Goal: Task Accomplishment & Management: Use online tool/utility

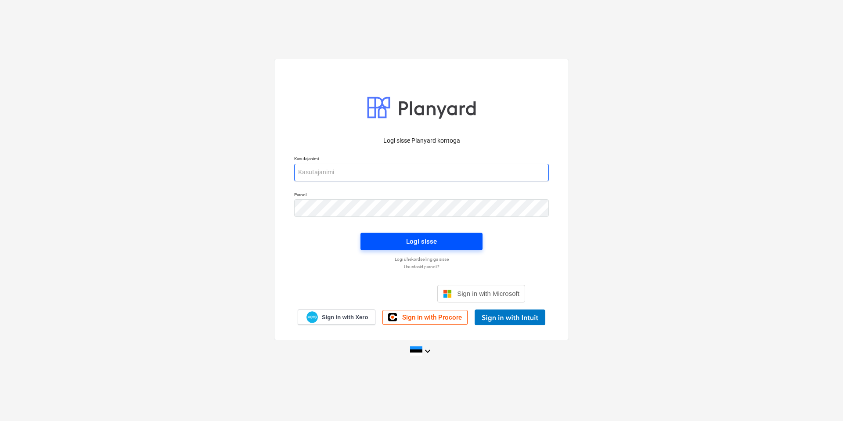
type input "[EMAIL_ADDRESS][DOMAIN_NAME]"
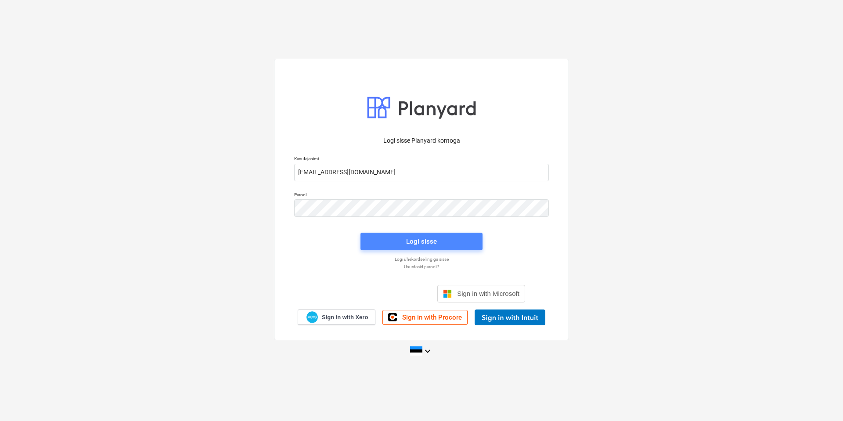
click at [446, 236] on span "Logi sisse" at bounding box center [421, 241] width 101 height 11
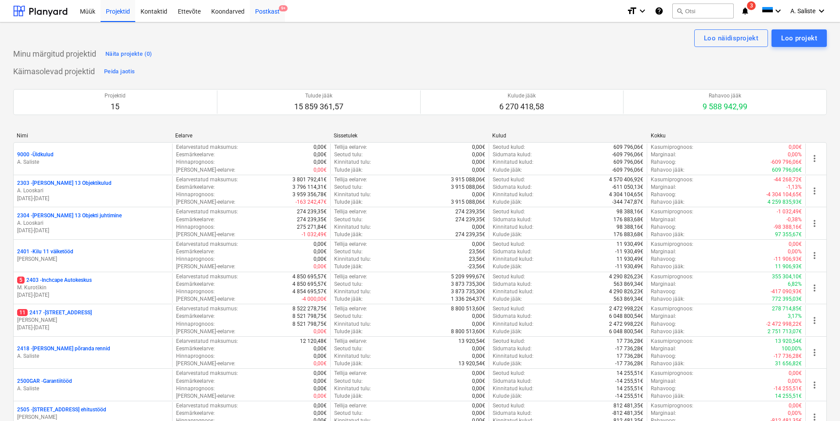
click at [265, 7] on div "Postkast 9+" at bounding box center [267, 11] width 35 height 22
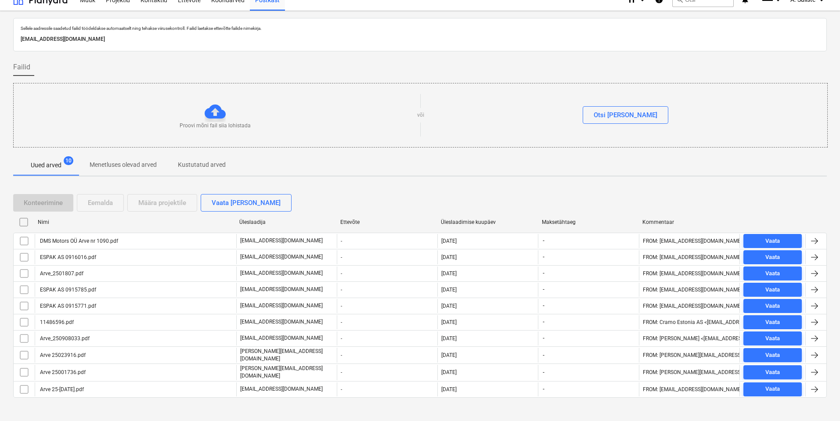
scroll to position [18, 0]
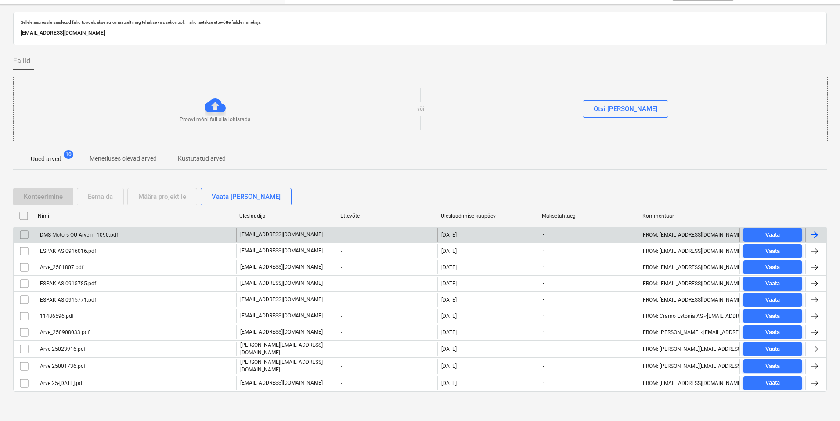
click at [98, 233] on div "DMS Motors OÜ Arve nr 1090.pdf" at bounding box center [79, 235] width 80 height 6
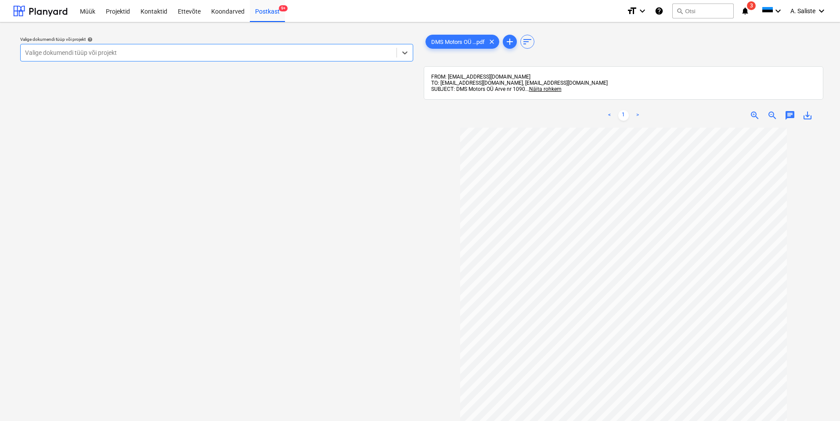
click at [305, 48] on div at bounding box center [208, 52] width 367 height 9
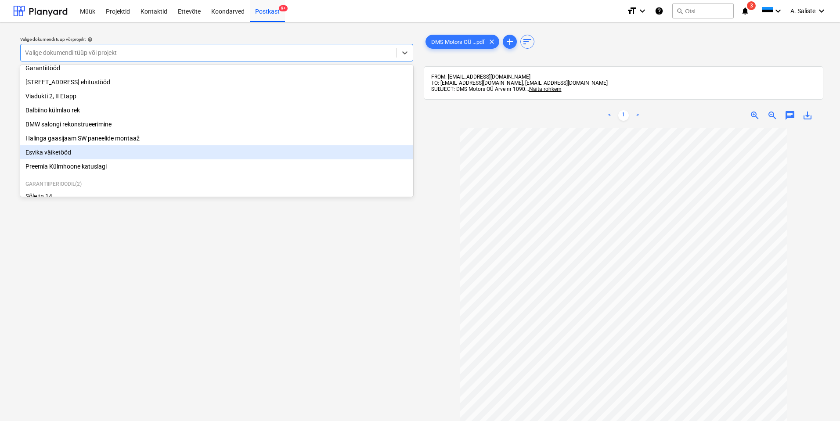
scroll to position [179, 0]
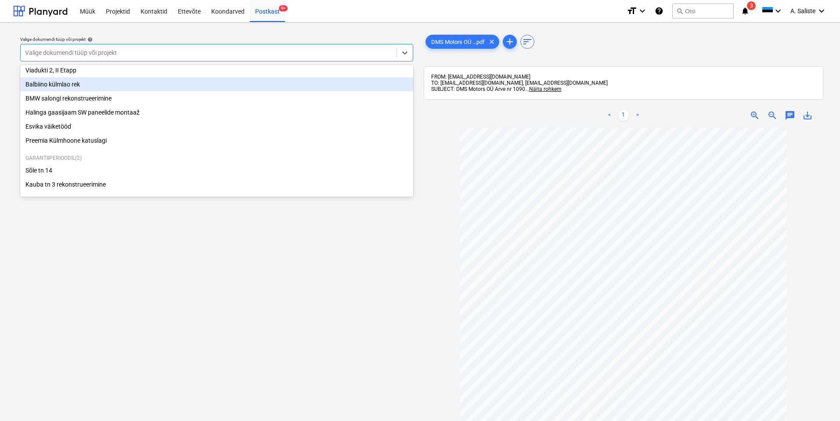
click at [89, 81] on div "Balbiino külmlao rek" at bounding box center [216, 84] width 393 height 14
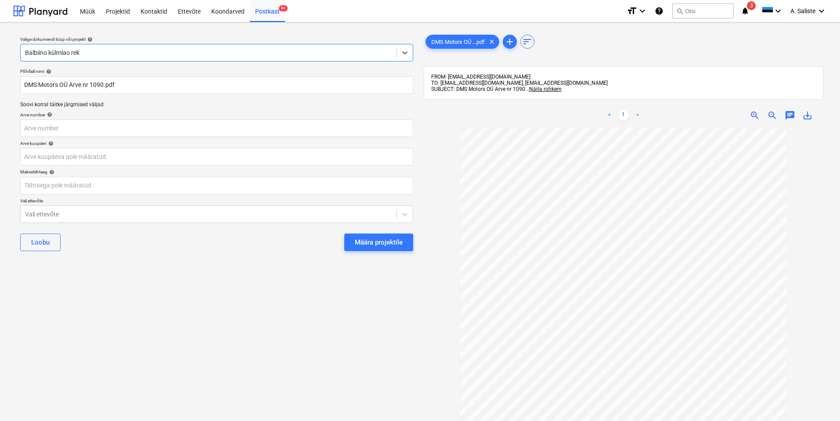
click at [358, 230] on div "[PERSON_NAME] projektile" at bounding box center [216, 243] width 393 height 32
click at [360, 243] on div "Määra projektile" at bounding box center [379, 242] width 48 height 11
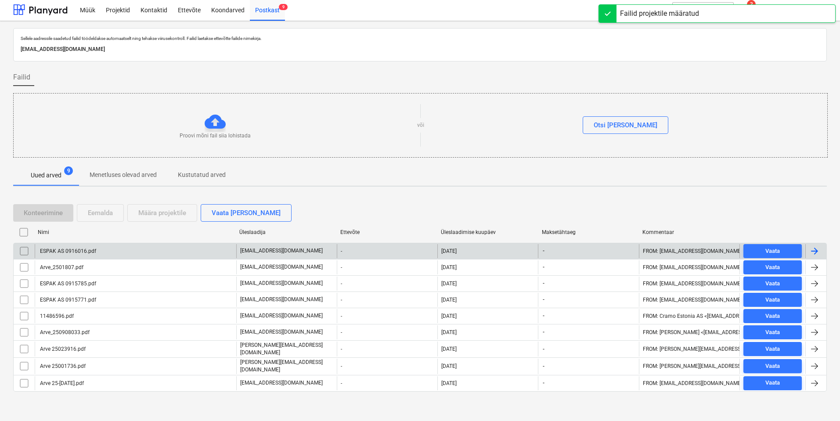
click at [105, 252] on div "ESPAK AS 0916016.pdf" at bounding box center [136, 251] width 202 height 14
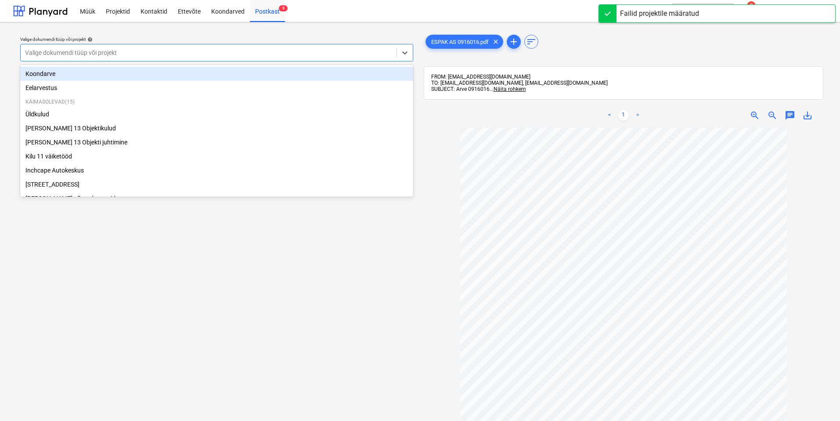
click at [362, 56] on div at bounding box center [208, 52] width 367 height 9
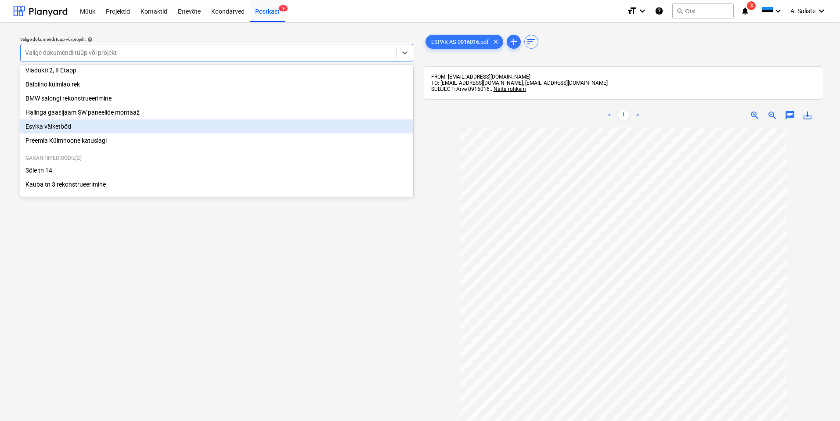
scroll to position [135, 0]
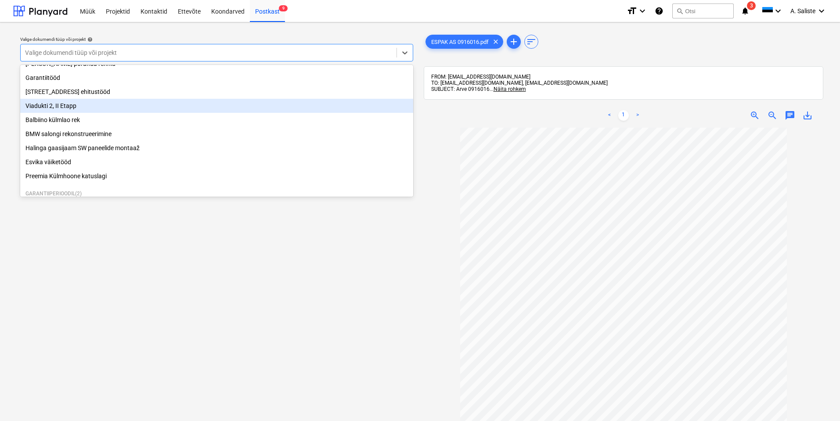
click at [81, 113] on div "Viadukti 2, II Etapp" at bounding box center [216, 106] width 393 height 14
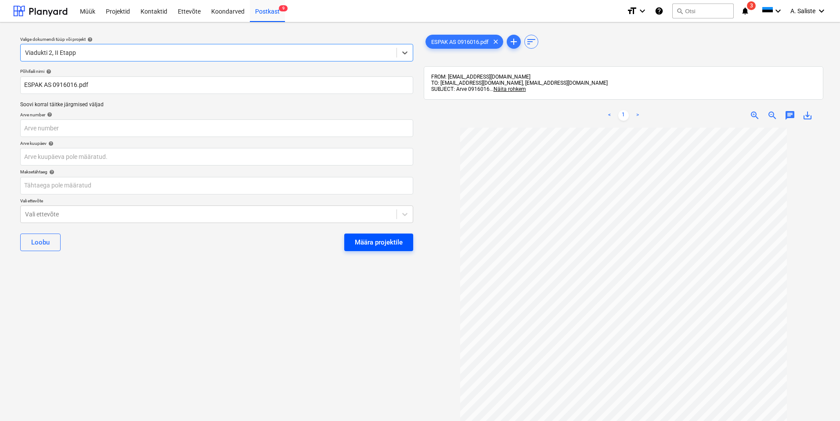
click at [390, 241] on div "Määra projektile" at bounding box center [379, 242] width 48 height 11
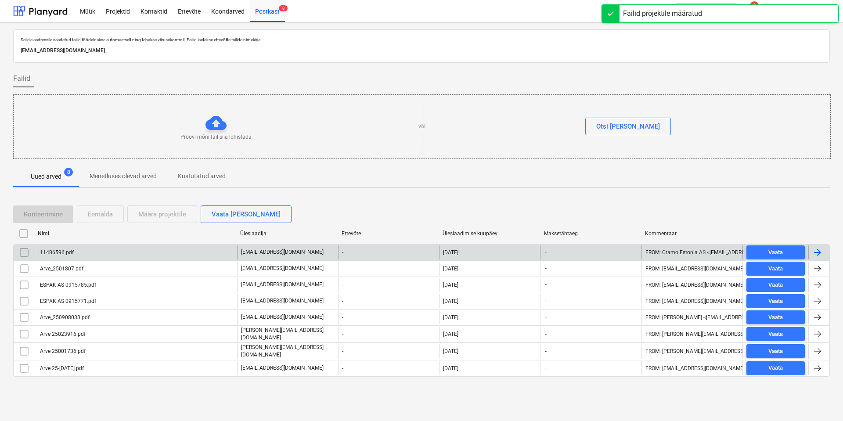
click at [117, 253] on div "11486596.pdf" at bounding box center [136, 253] width 202 height 14
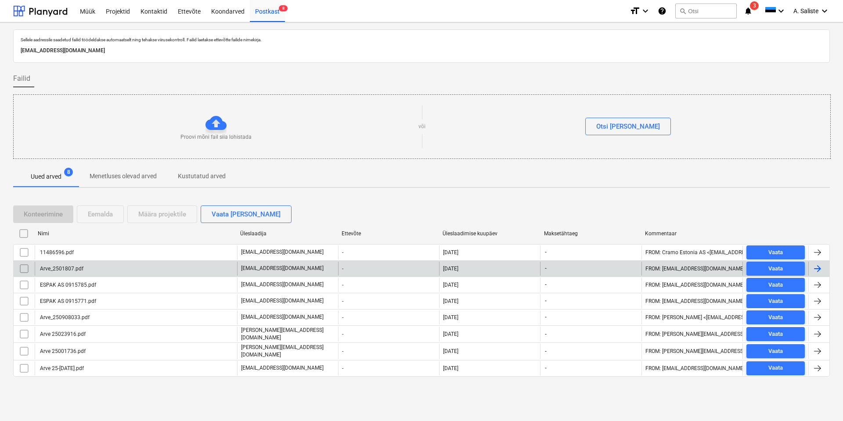
click at [65, 275] on div "Arve_2501807.pdf" at bounding box center [136, 269] width 202 height 14
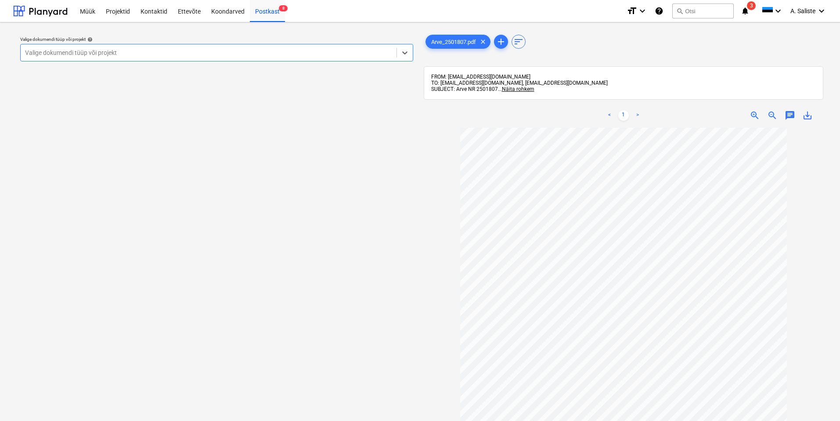
click at [307, 51] on div at bounding box center [208, 52] width 367 height 9
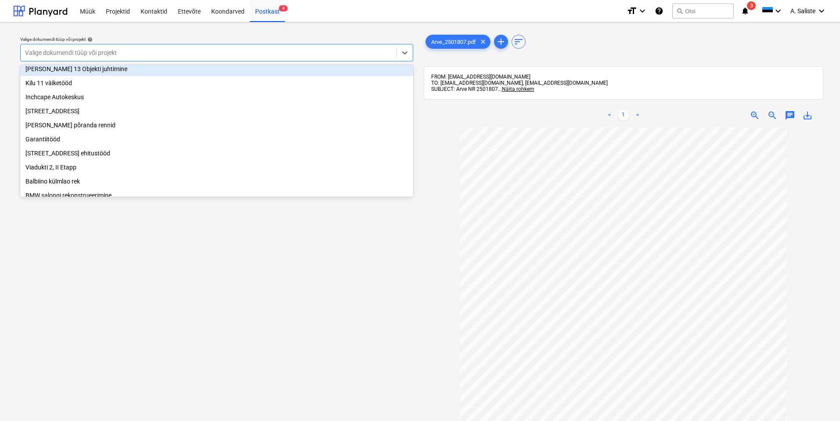
scroll to position [88, 0]
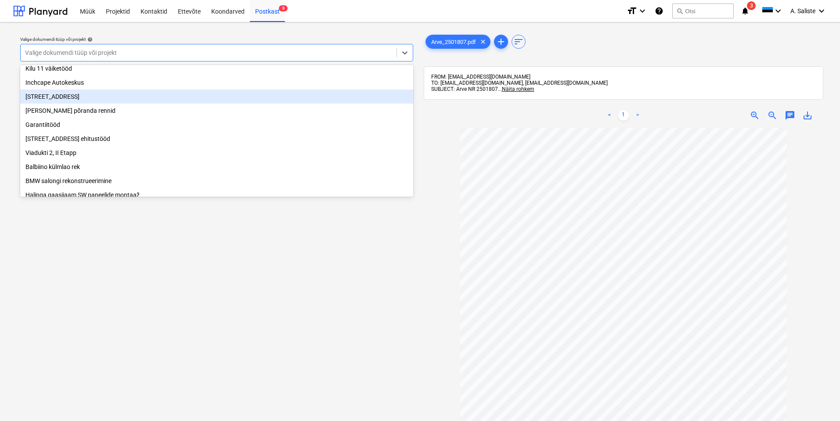
click at [79, 99] on div "[STREET_ADDRESS]" at bounding box center [216, 97] width 393 height 14
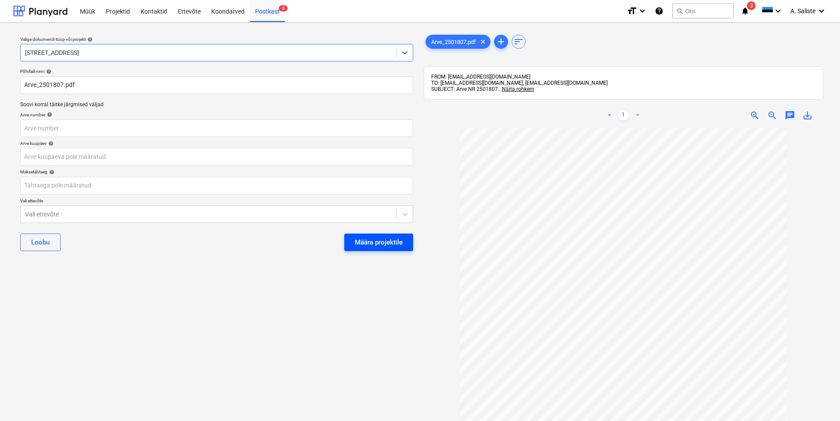
click at [374, 241] on div "Määra projektile" at bounding box center [379, 242] width 48 height 11
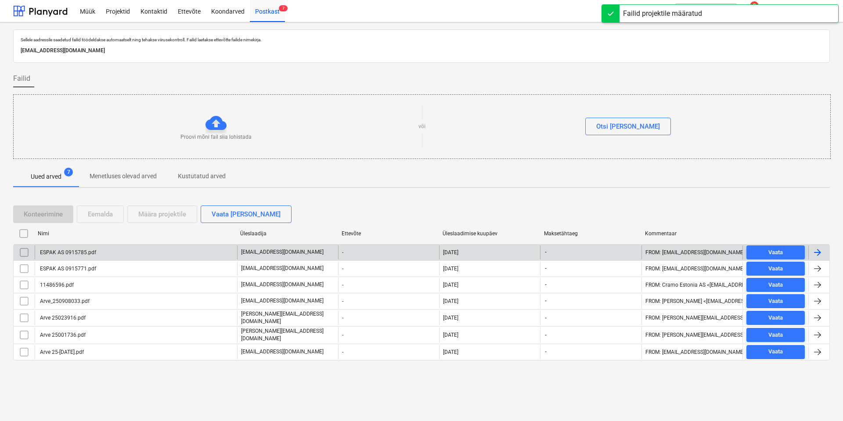
click at [96, 257] on div "ESPAK AS 0915785.pdf" at bounding box center [136, 253] width 202 height 14
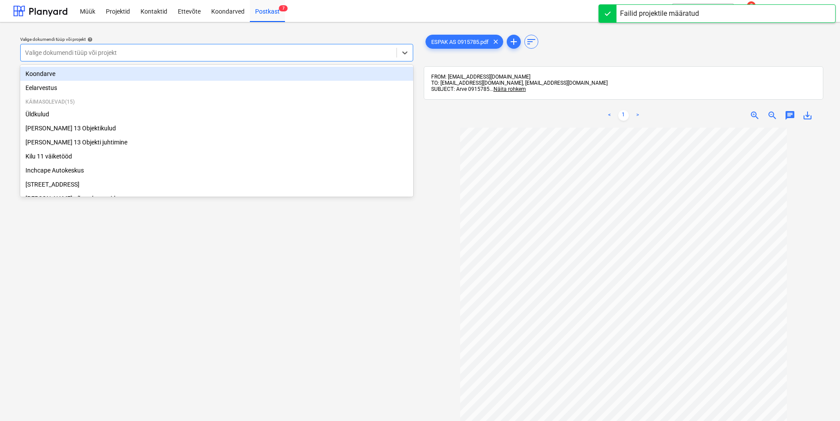
click at [355, 54] on div at bounding box center [208, 52] width 367 height 9
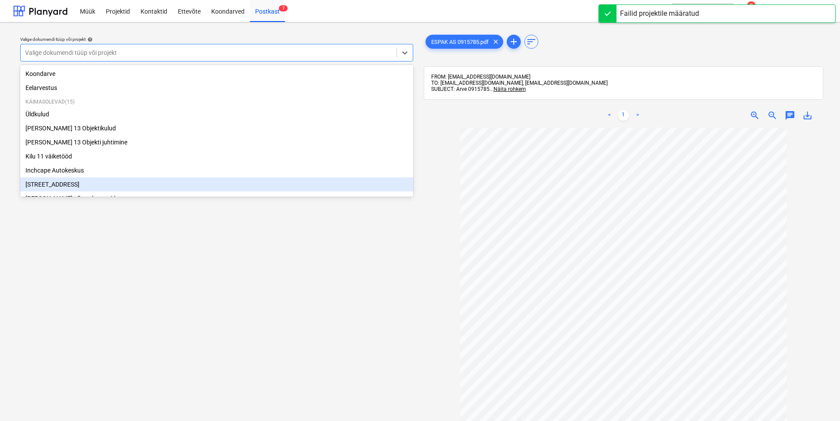
click at [63, 185] on div "[STREET_ADDRESS]" at bounding box center [216, 184] width 393 height 14
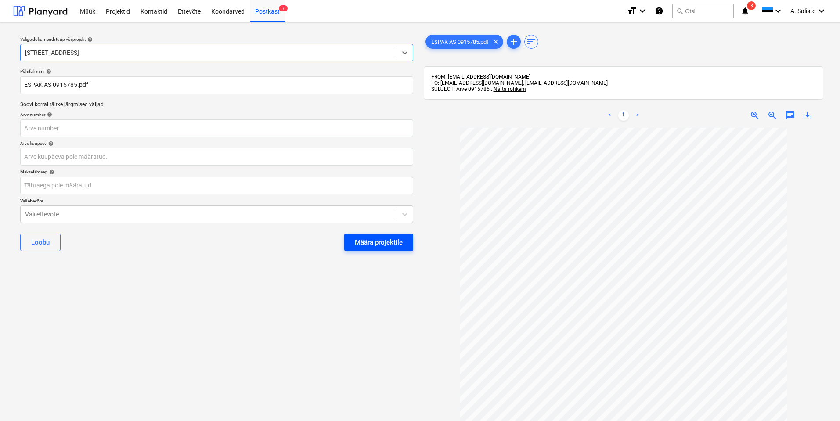
click at [362, 242] on div "Määra projektile" at bounding box center [379, 242] width 48 height 11
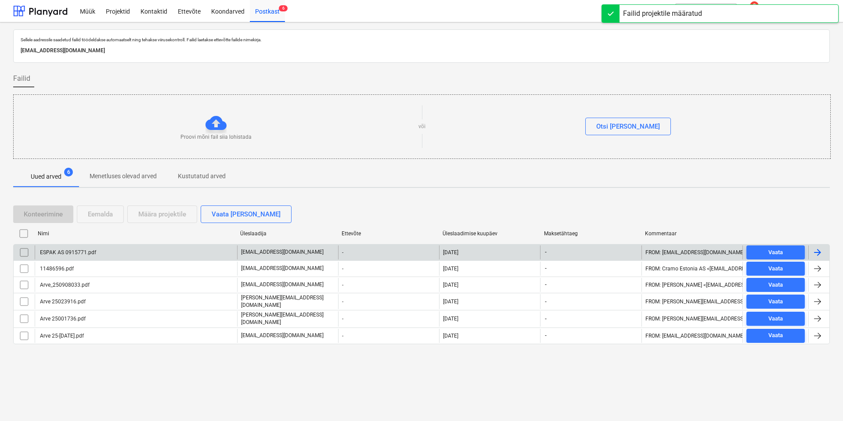
click at [82, 253] on div "ESPAK AS 0915771.pdf" at bounding box center [68, 252] width 58 height 6
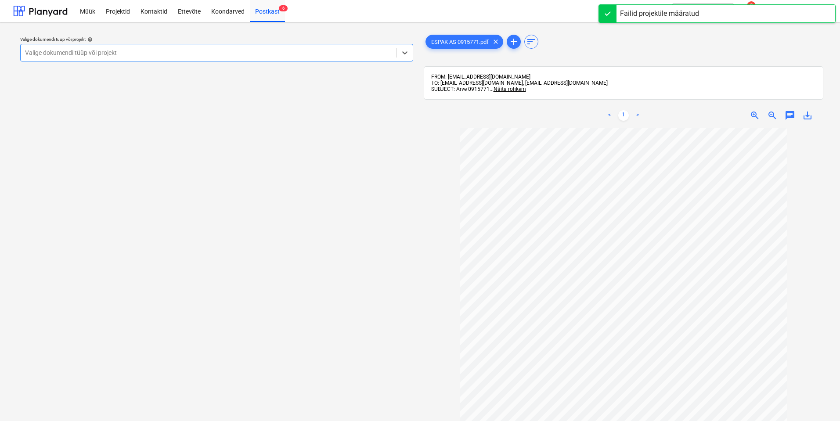
click at [306, 47] on div "Valige dokumendi tüüp või projekt" at bounding box center [209, 53] width 376 height 12
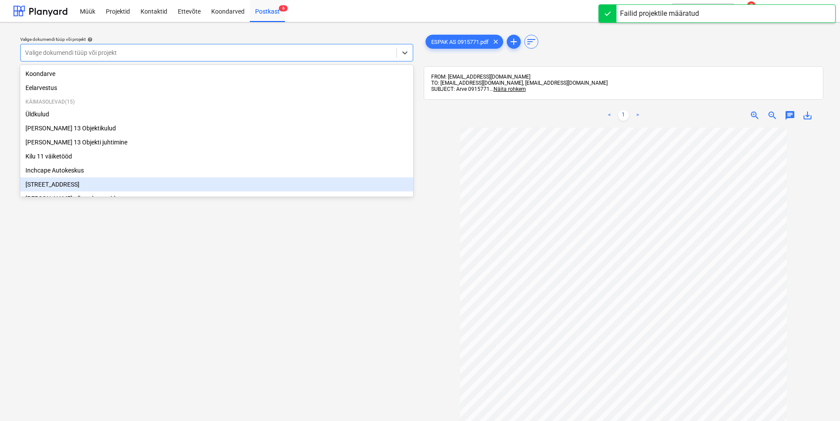
click at [52, 185] on div "[STREET_ADDRESS]" at bounding box center [216, 184] width 393 height 14
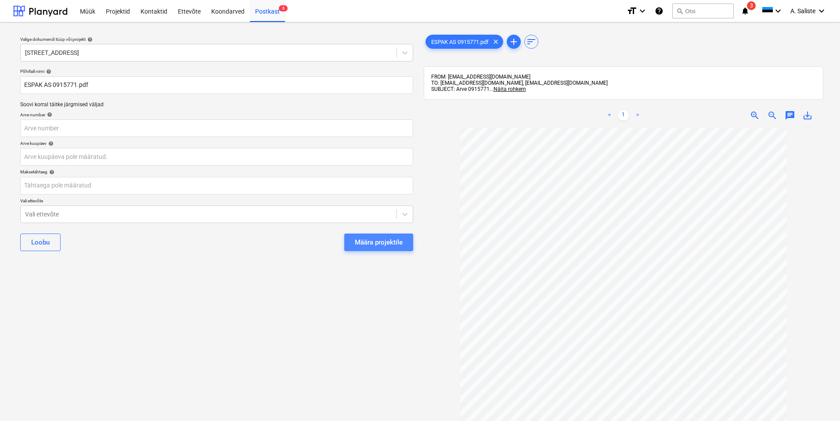
click at [369, 239] on div "Määra projektile" at bounding box center [379, 242] width 48 height 11
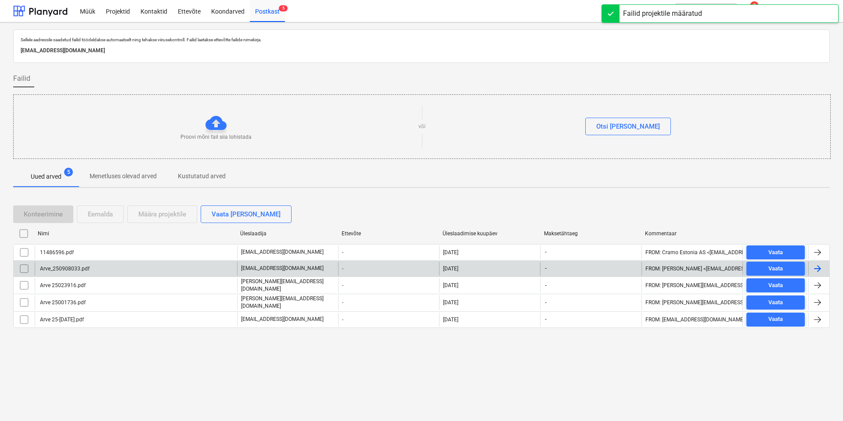
click at [67, 268] on div "Arve_250908033.pdf" at bounding box center [64, 269] width 51 height 6
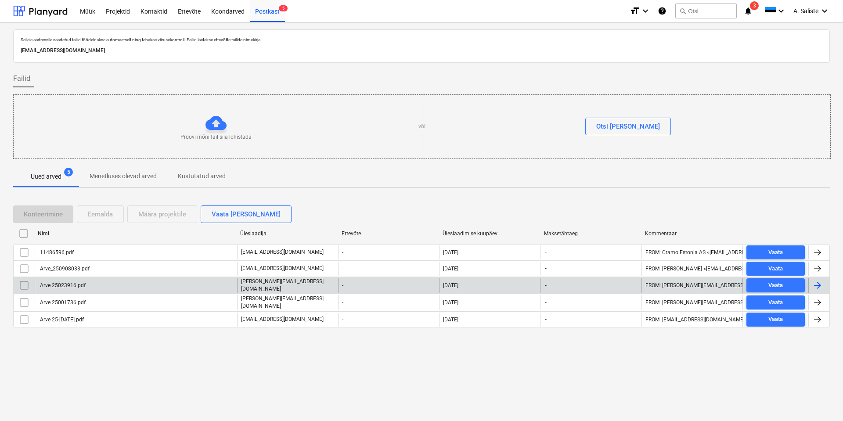
click at [62, 287] on div "Arve 25023916.pdf" at bounding box center [62, 285] width 47 height 6
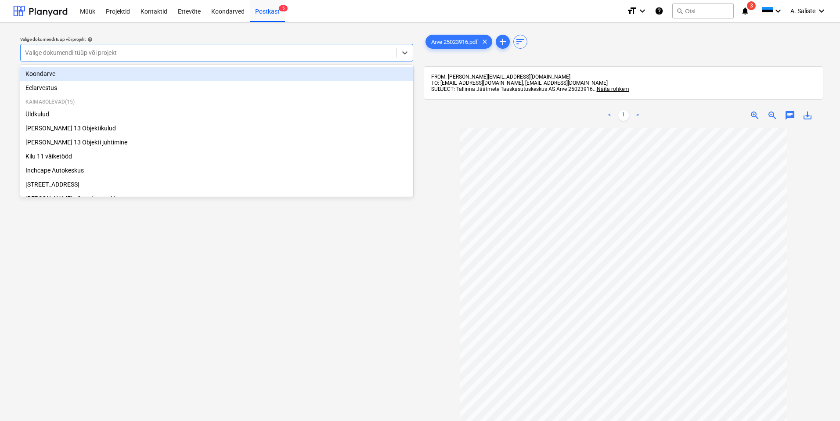
click at [280, 51] on div at bounding box center [208, 52] width 367 height 9
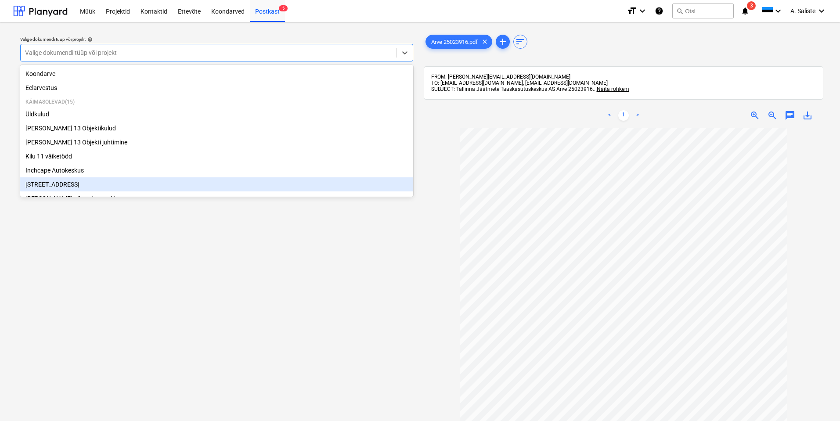
click at [62, 187] on div "[STREET_ADDRESS]" at bounding box center [216, 184] width 393 height 14
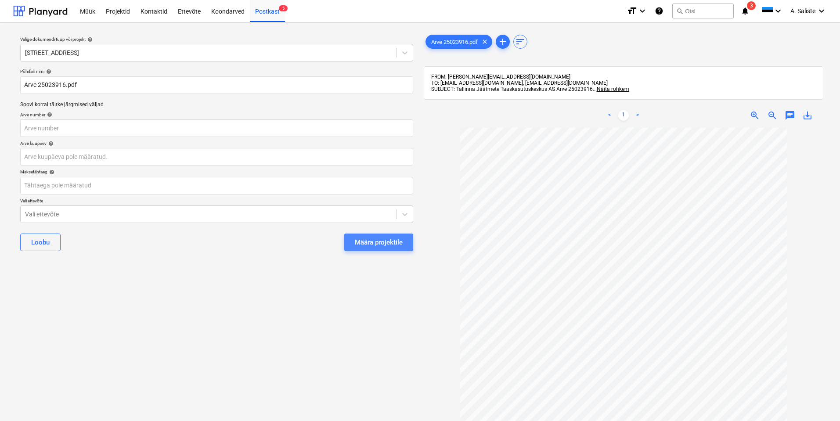
click at [372, 245] on div "Määra projektile" at bounding box center [379, 242] width 48 height 11
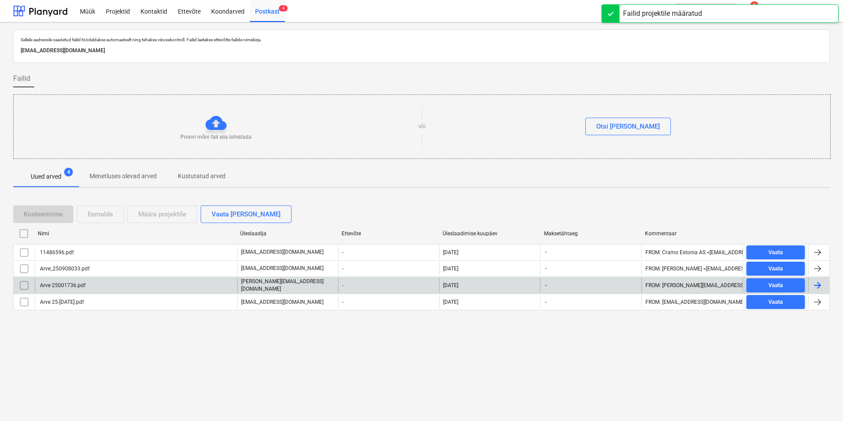
click at [79, 283] on div "Arve 25001736.pdf" at bounding box center [62, 285] width 47 height 6
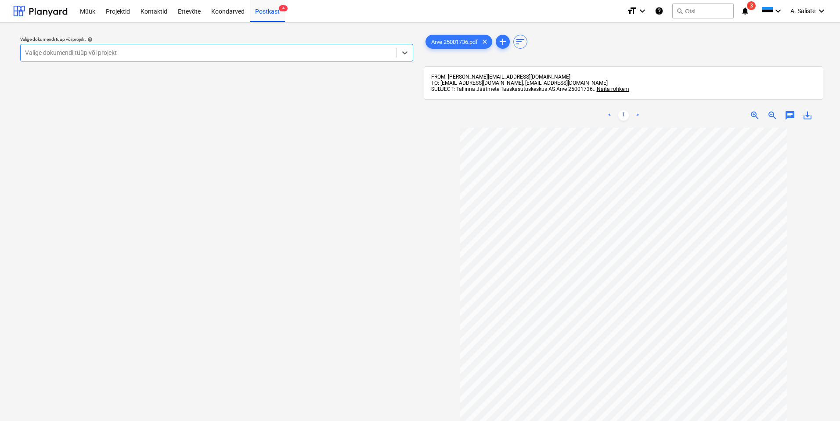
click at [371, 54] on div at bounding box center [208, 52] width 367 height 9
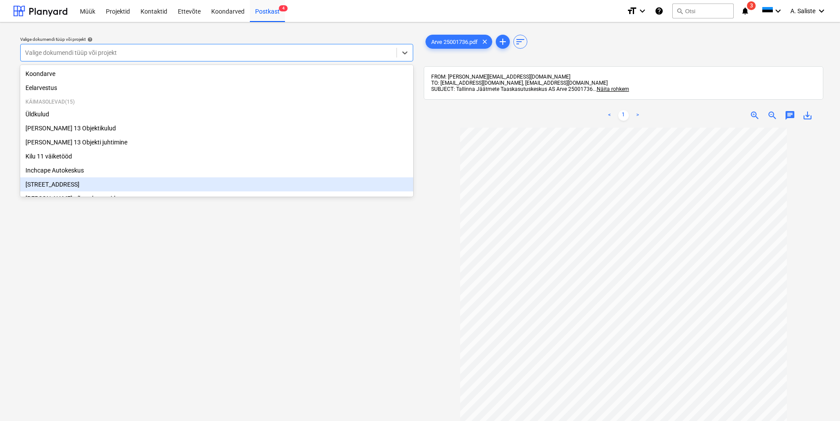
click at [66, 185] on div "[STREET_ADDRESS]" at bounding box center [216, 184] width 393 height 14
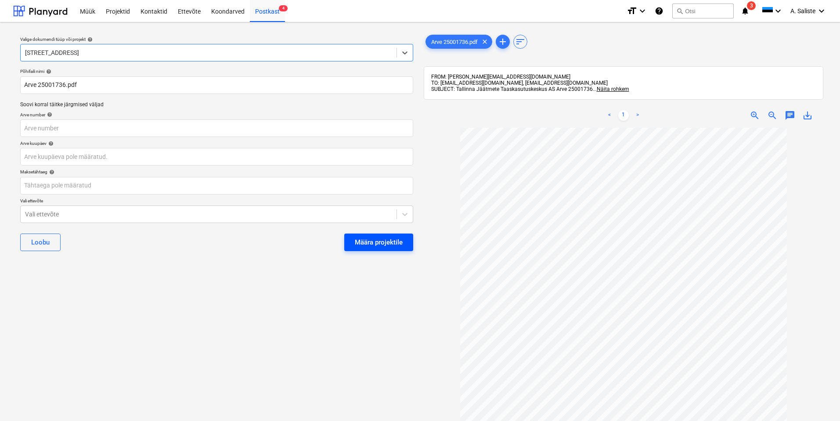
click at [371, 241] on div "Määra projektile" at bounding box center [379, 242] width 48 height 11
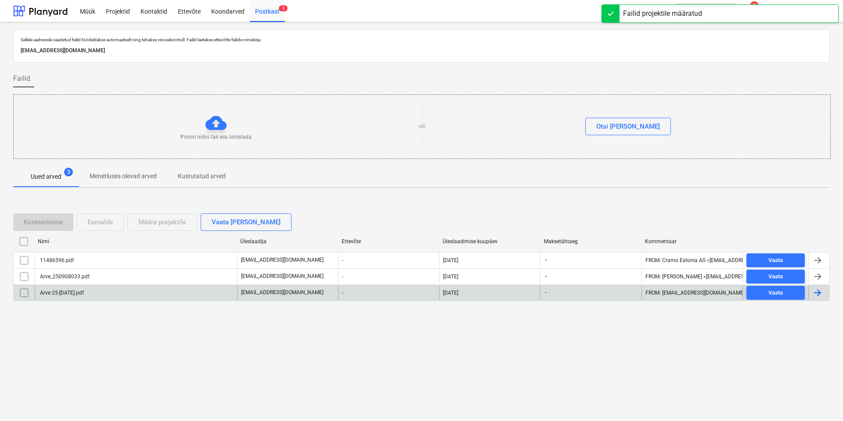
click at [76, 293] on div "Arve 25-[DATE].pdf" at bounding box center [61, 293] width 45 height 6
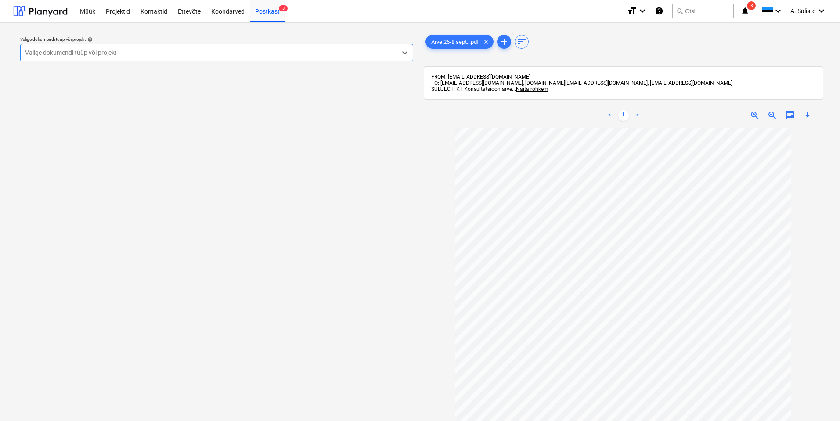
click at [241, 56] on div at bounding box center [208, 52] width 367 height 9
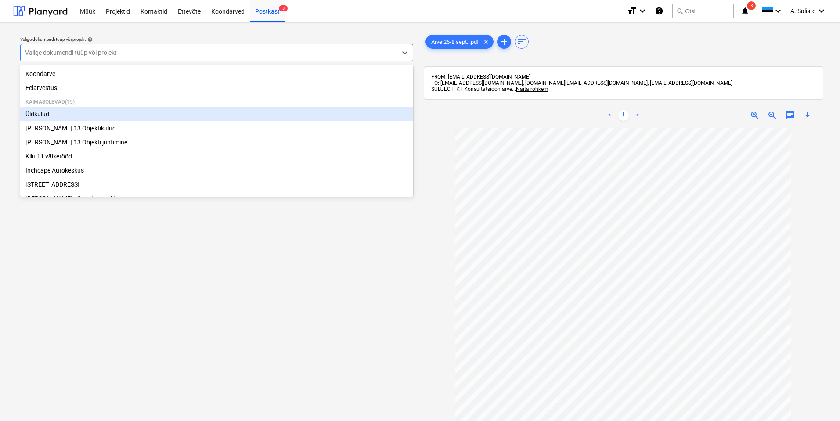
click at [33, 119] on div "Üldkulud" at bounding box center [216, 114] width 393 height 14
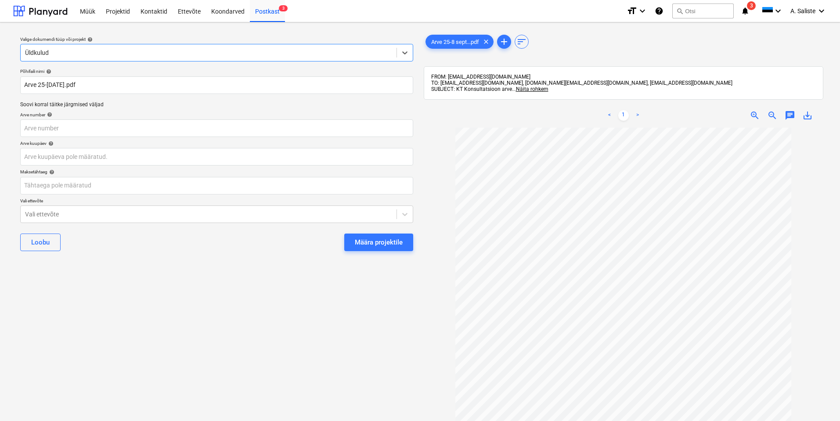
click at [375, 230] on div "[PERSON_NAME] projektile" at bounding box center [216, 243] width 393 height 32
click at [369, 241] on div "Määra projektile" at bounding box center [379, 242] width 48 height 11
